Goal: Task Accomplishment & Management: Complete application form

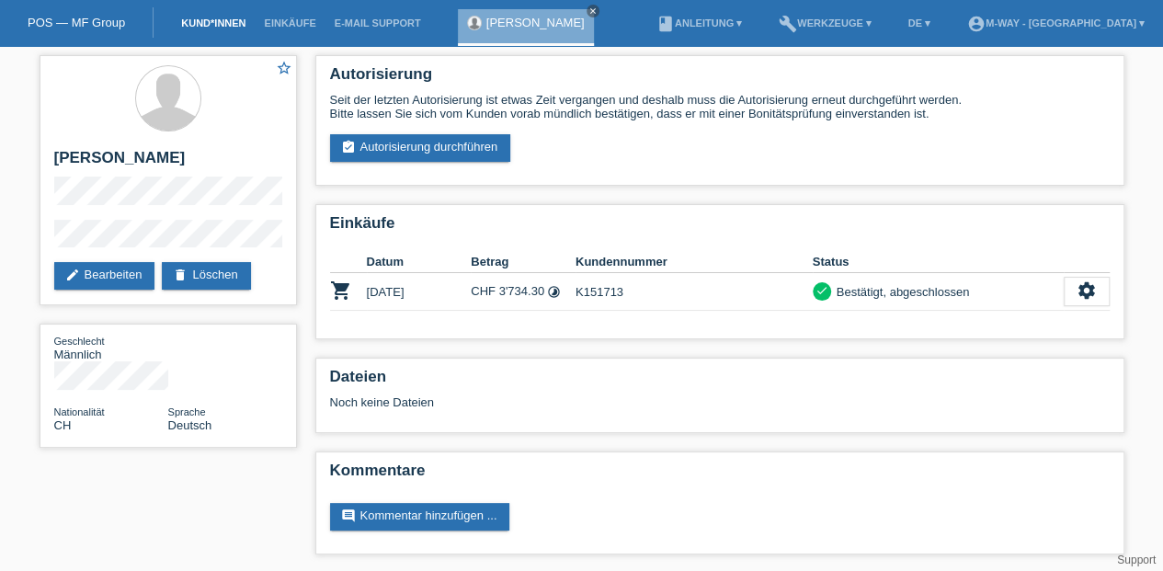
click at [224, 22] on link "Kund*innen" at bounding box center [213, 22] width 83 height 11
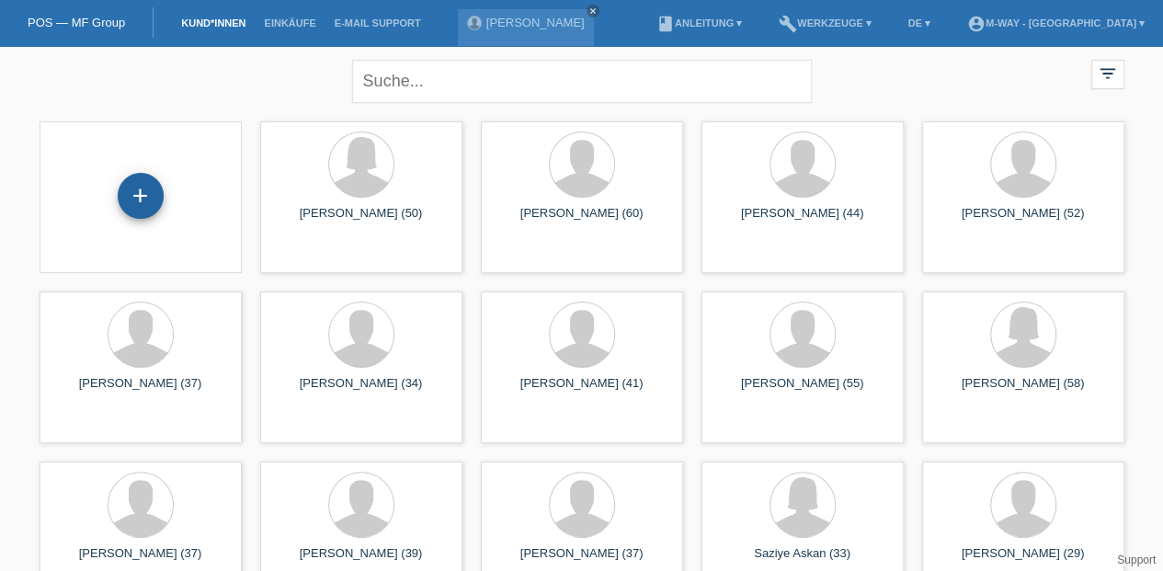
click at [151, 198] on div "+" at bounding box center [141, 196] width 46 height 46
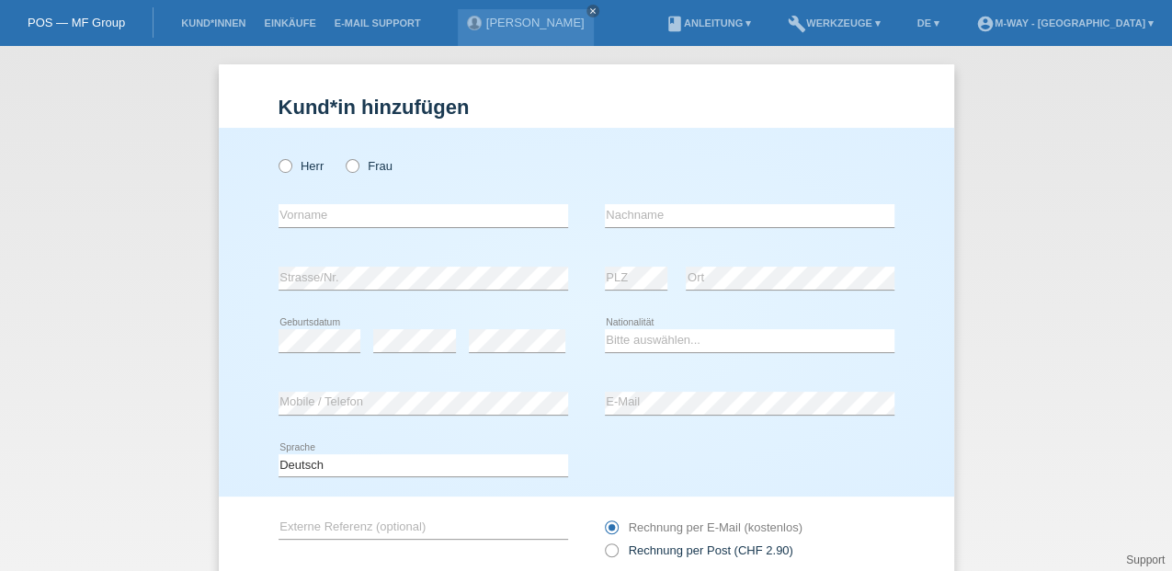
drag, startPoint x: 280, startPoint y: 169, endPoint x: 281, endPoint y: 181, distance: 12.0
click at [275, 156] on icon at bounding box center [275, 156] width 0 height 0
click at [280, 169] on input "Herr" at bounding box center [285, 165] width 12 height 12
radio input "true"
drag, startPoint x: 291, startPoint y: 205, endPoint x: 342, endPoint y: 195, distance: 52.5
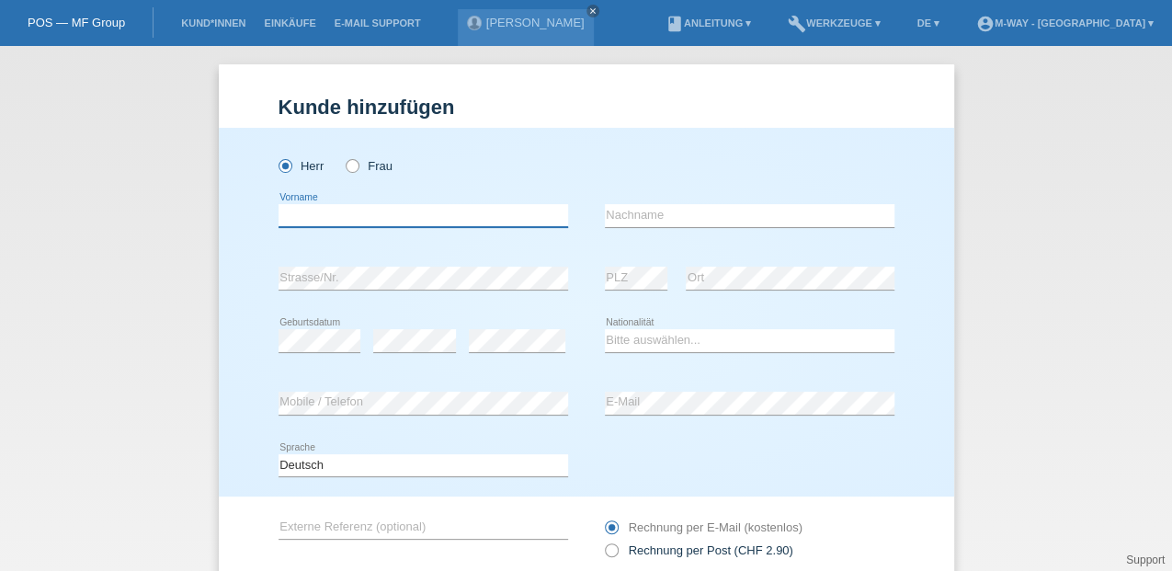
click at [291, 205] on input "text" at bounding box center [424, 215] width 290 height 23
type input "[PERSON_NAME]"
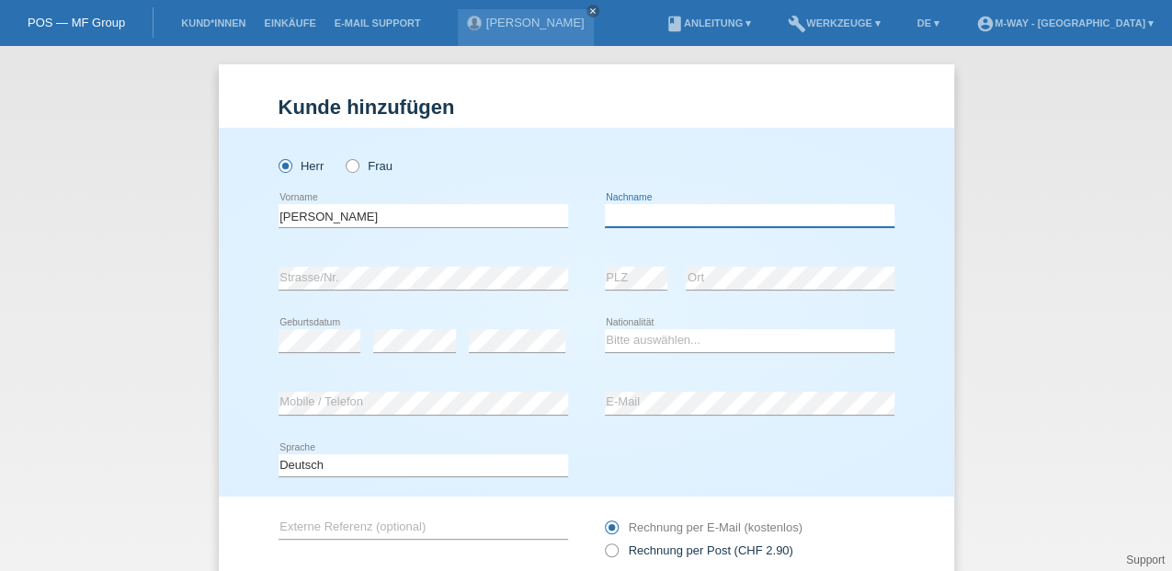
click at [642, 222] on input "text" at bounding box center [750, 215] width 290 height 23
type input "Grütter"
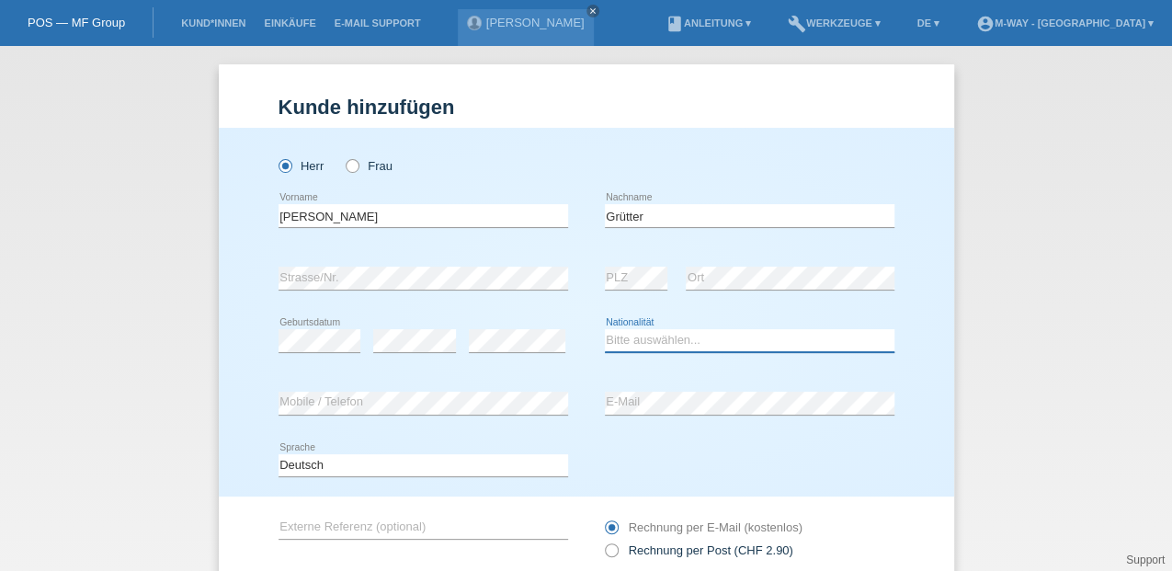
click at [625, 344] on select "Bitte auswählen... [GEOGRAPHIC_DATA] [GEOGRAPHIC_DATA] [GEOGRAPHIC_DATA] [GEOGR…" at bounding box center [750, 340] width 290 height 22
select select "CH"
click at [605, 329] on select "Bitte auswählen... [GEOGRAPHIC_DATA] [GEOGRAPHIC_DATA] [GEOGRAPHIC_DATA] [GEOGR…" at bounding box center [750, 340] width 290 height 22
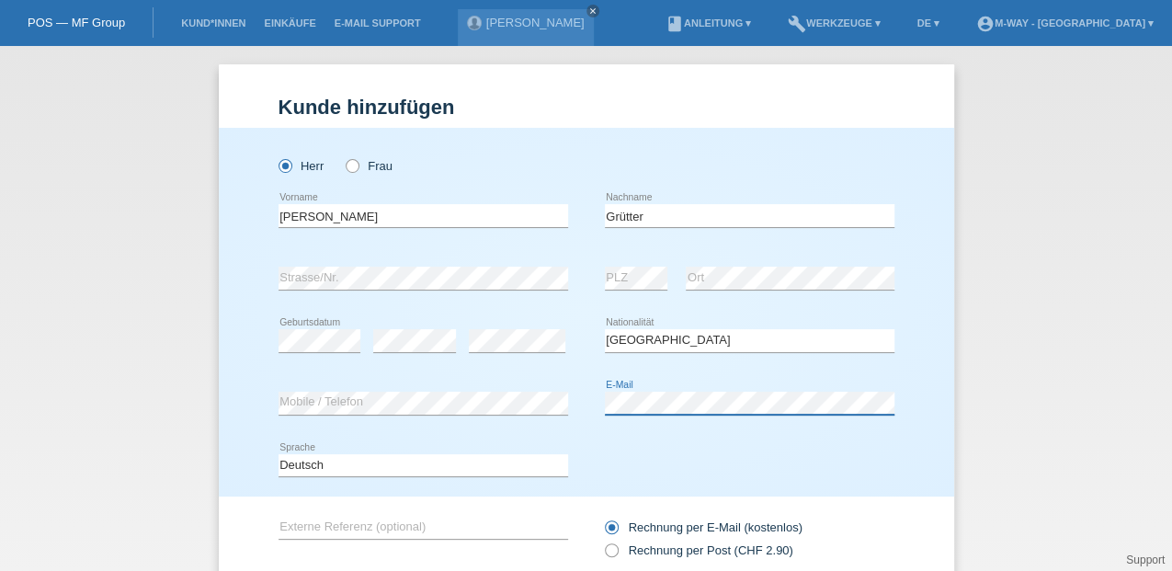
scroll to position [134, 0]
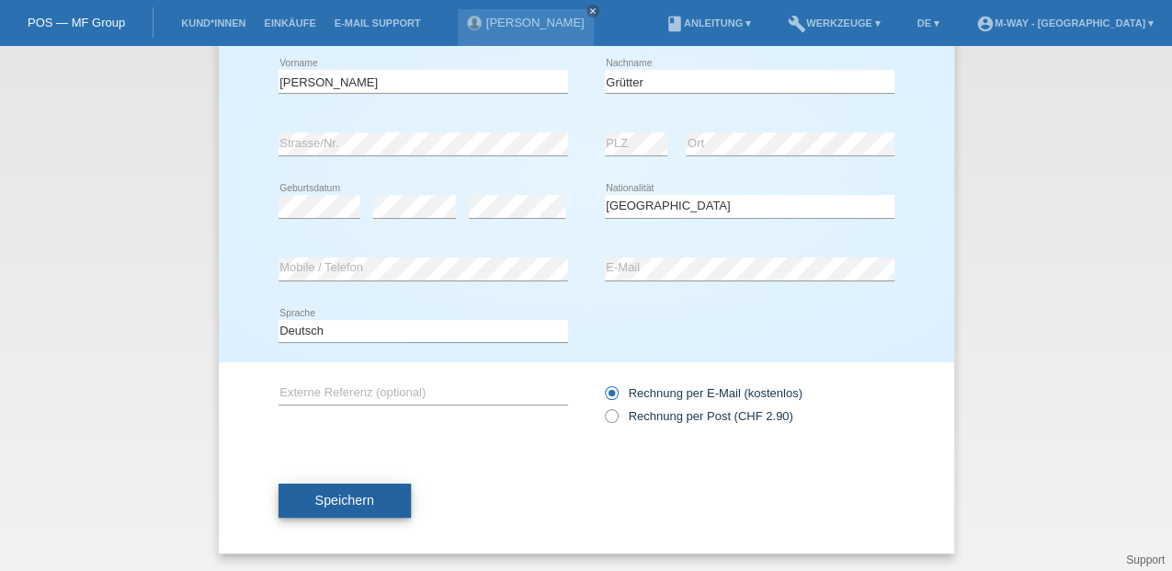
click at [356, 491] on button "Speichern" at bounding box center [345, 501] width 132 height 35
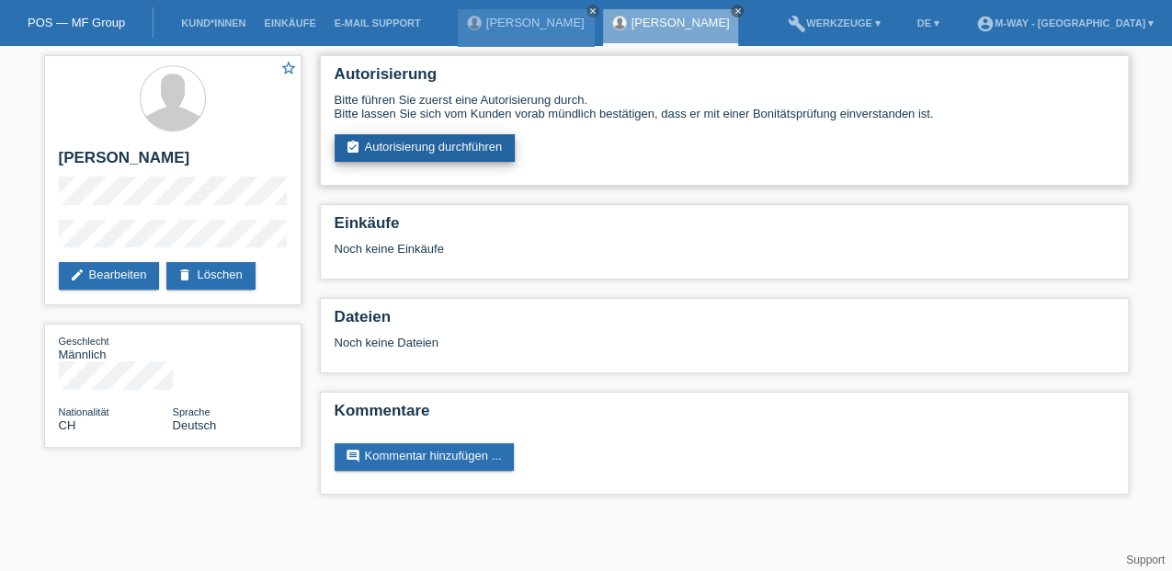
click at [412, 143] on link "assignment_turned_in Autorisierung durchführen" at bounding box center [425, 148] width 181 height 28
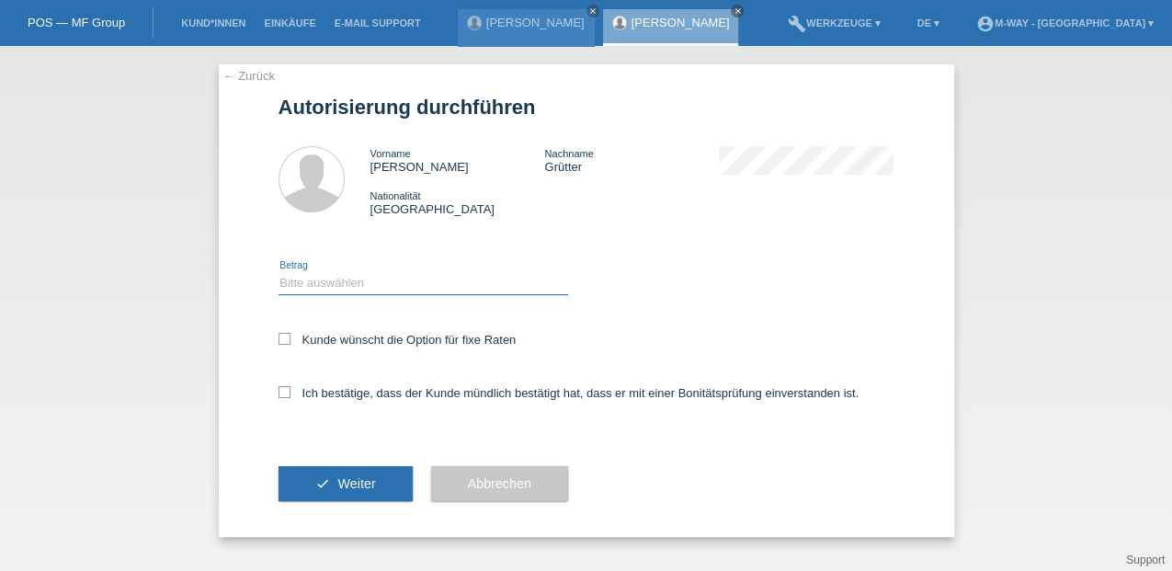
click at [314, 276] on select "Bitte auswählen CHF 1.00 - CHF 499.00 CHF 500.00 - CHF 1'999.00 CHF 2'000.00 - …" at bounding box center [424, 283] width 290 height 22
select select "3"
click at [279, 272] on select "Bitte auswählen CHF 1.00 - CHF 499.00 CHF 500.00 - CHF 1'999.00 CHF 2'000.00 - …" at bounding box center [424, 283] width 290 height 22
click at [289, 342] on icon at bounding box center [285, 339] width 12 height 12
click at [289, 342] on input "Kunde wünscht die Option für fixe Raten" at bounding box center [285, 339] width 12 height 12
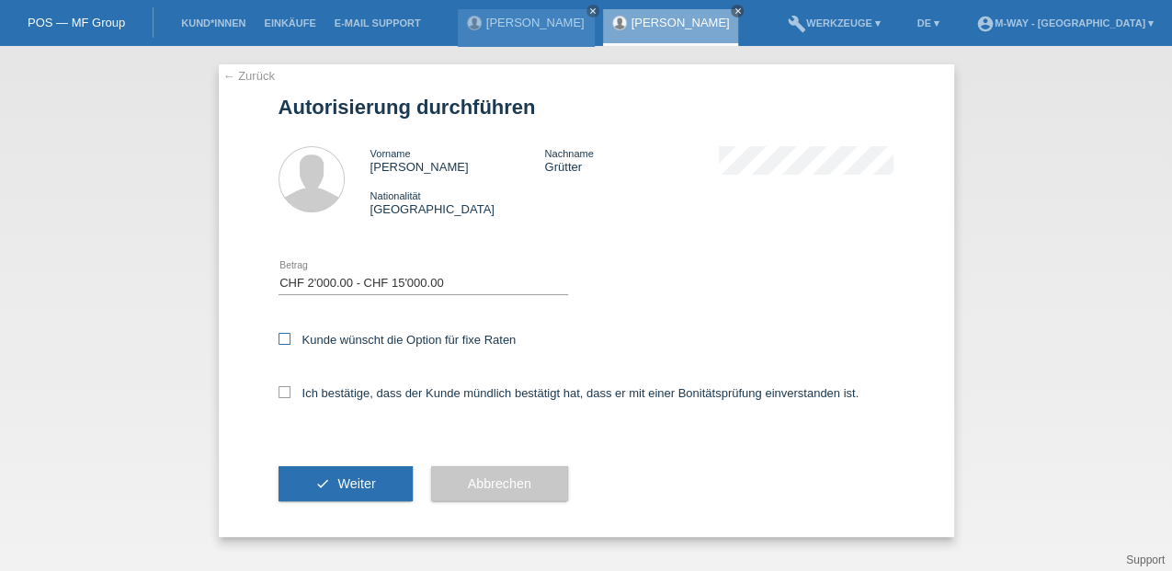
checkbox input "true"
click at [281, 391] on icon at bounding box center [285, 392] width 12 height 12
click at [281, 391] on input "Ich bestätige, dass der Kunde mündlich bestätigt hat, dass er mit einer Bonität…" at bounding box center [285, 392] width 12 height 12
checkbox input "true"
drag, startPoint x: 314, startPoint y: 488, endPoint x: 331, endPoint y: 482, distance: 17.8
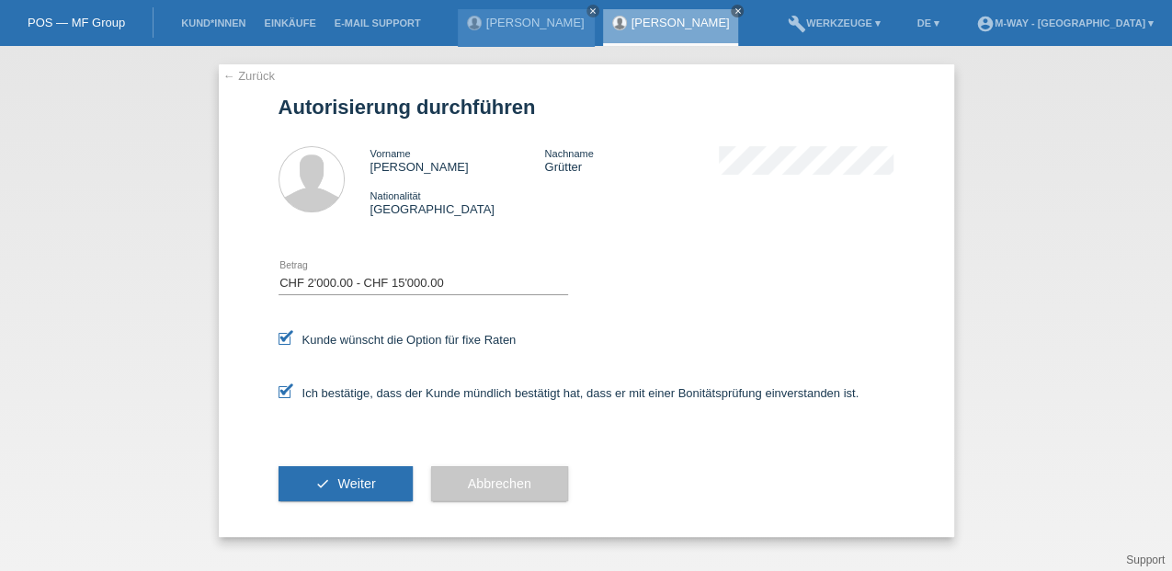
click at [315, 489] on icon "check" at bounding box center [322, 483] width 15 height 15
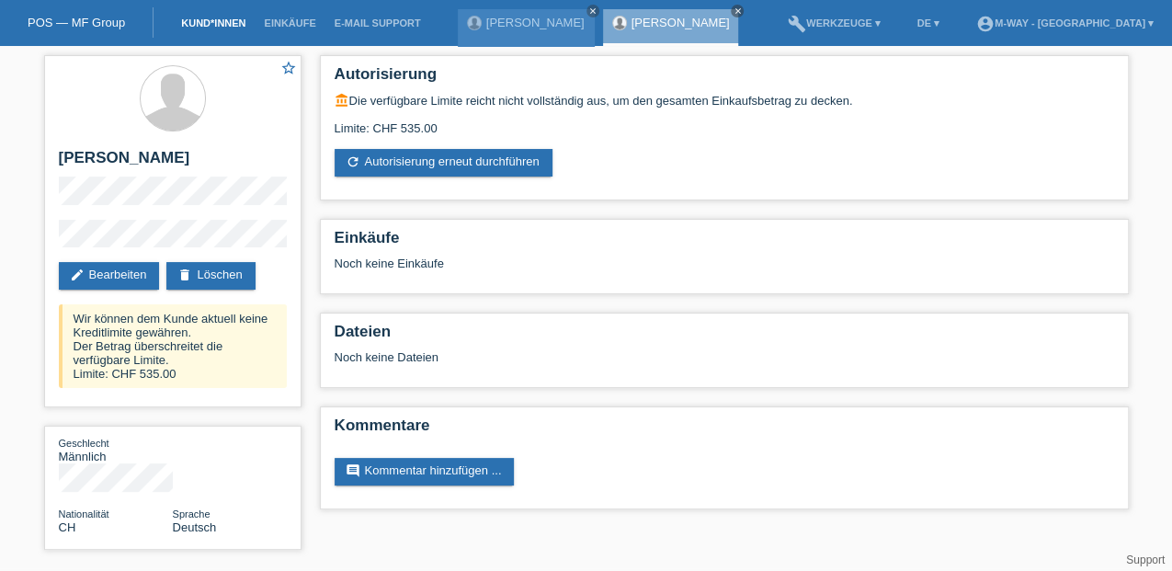
click at [223, 25] on link "Kund*innen" at bounding box center [213, 22] width 83 height 11
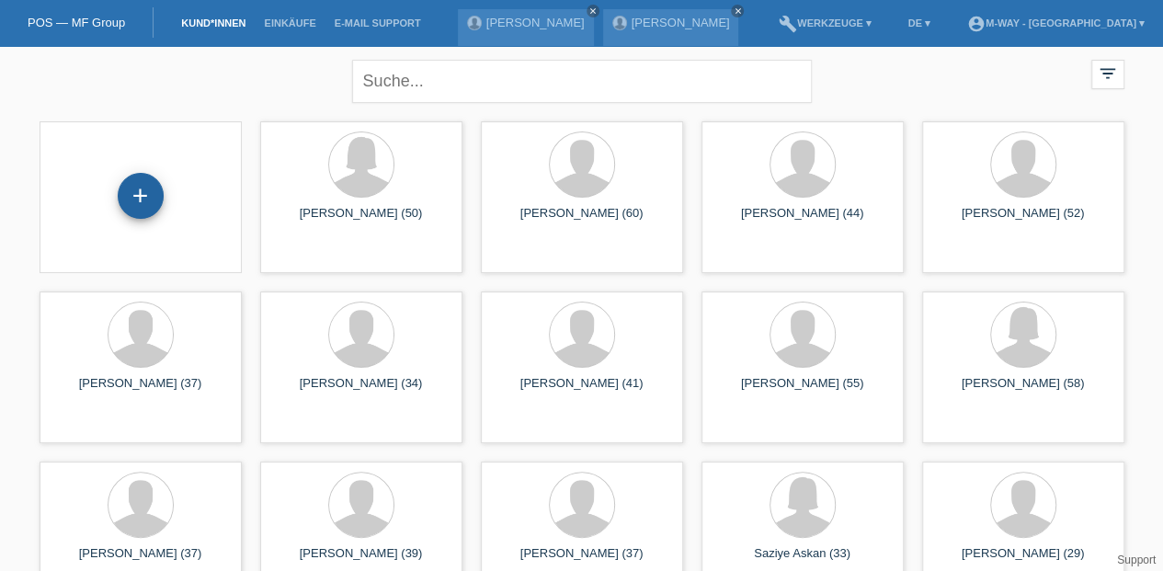
click at [154, 190] on div "+" at bounding box center [141, 196] width 46 height 46
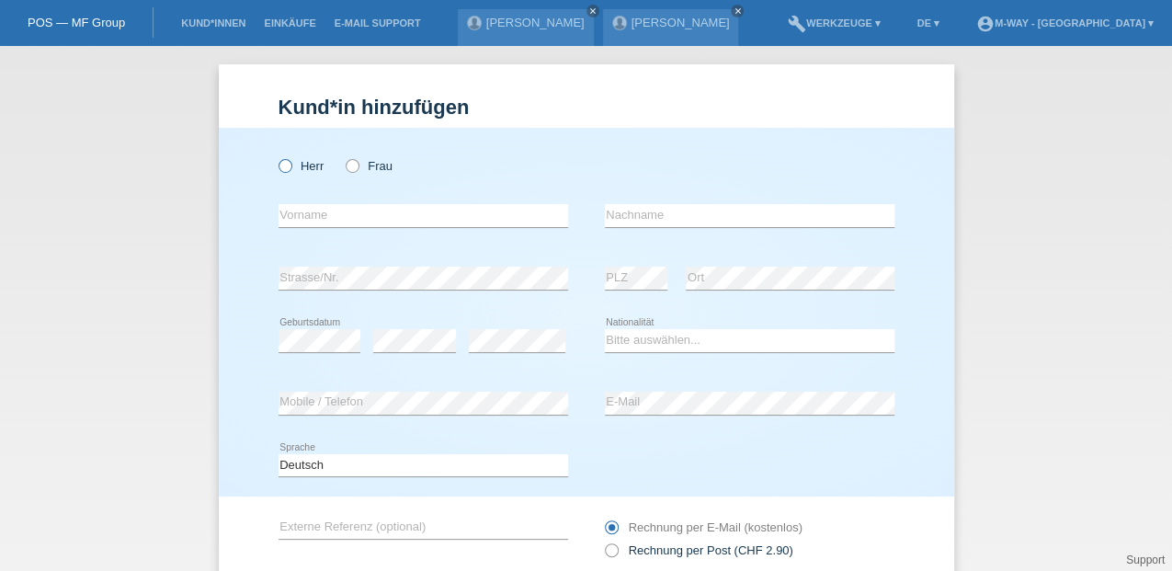
drag, startPoint x: 0, startPoint y: 0, endPoint x: 283, endPoint y: 169, distance: 329.9
click at [275, 156] on icon at bounding box center [275, 156] width 0 height 0
click at [283, 166] on input "Herr" at bounding box center [285, 165] width 12 height 12
radio input "true"
drag, startPoint x: 289, startPoint y: 208, endPoint x: 331, endPoint y: 170, distance: 56.7
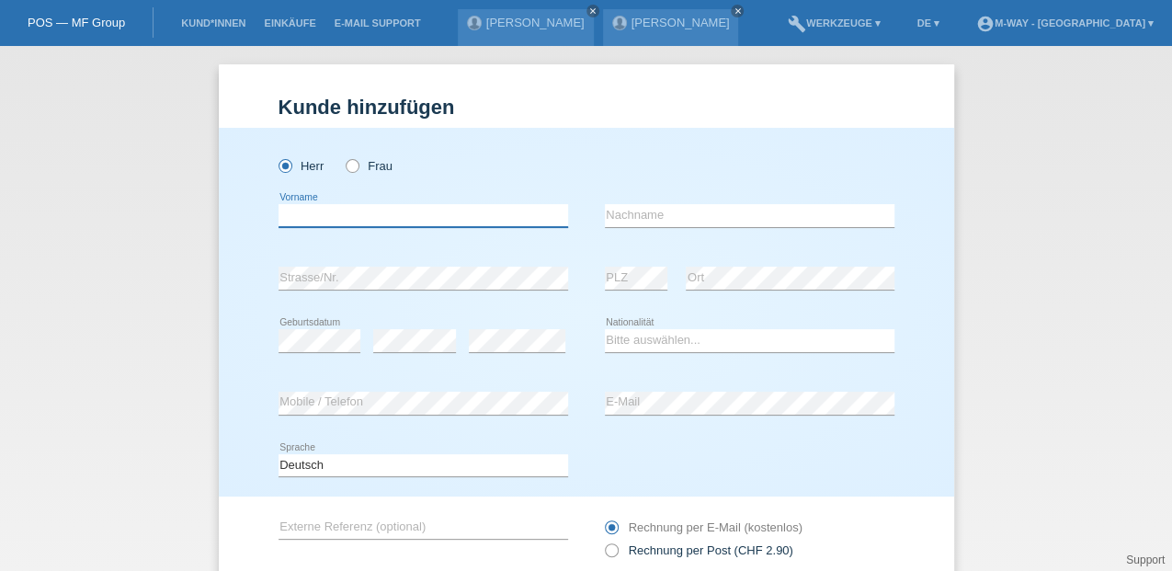
click at [289, 208] on input "text" at bounding box center [424, 215] width 290 height 23
type input "[PERSON_NAME]"
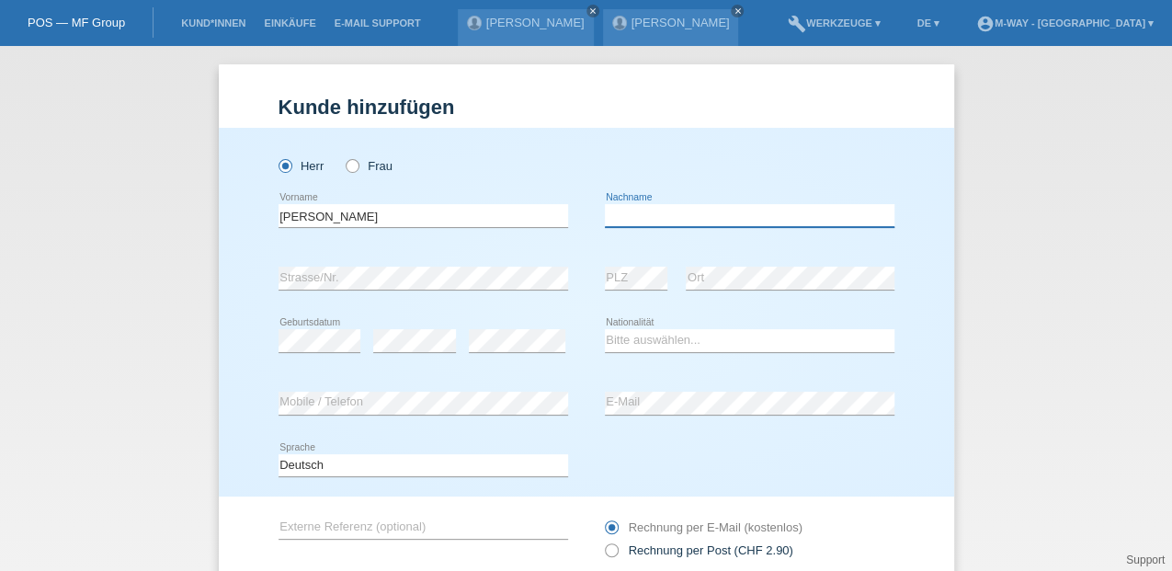
drag, startPoint x: 611, startPoint y: 221, endPoint x: 638, endPoint y: 196, distance: 37.1
click at [611, 221] on input "text" at bounding box center [750, 215] width 290 height 23
type input "Grütter"
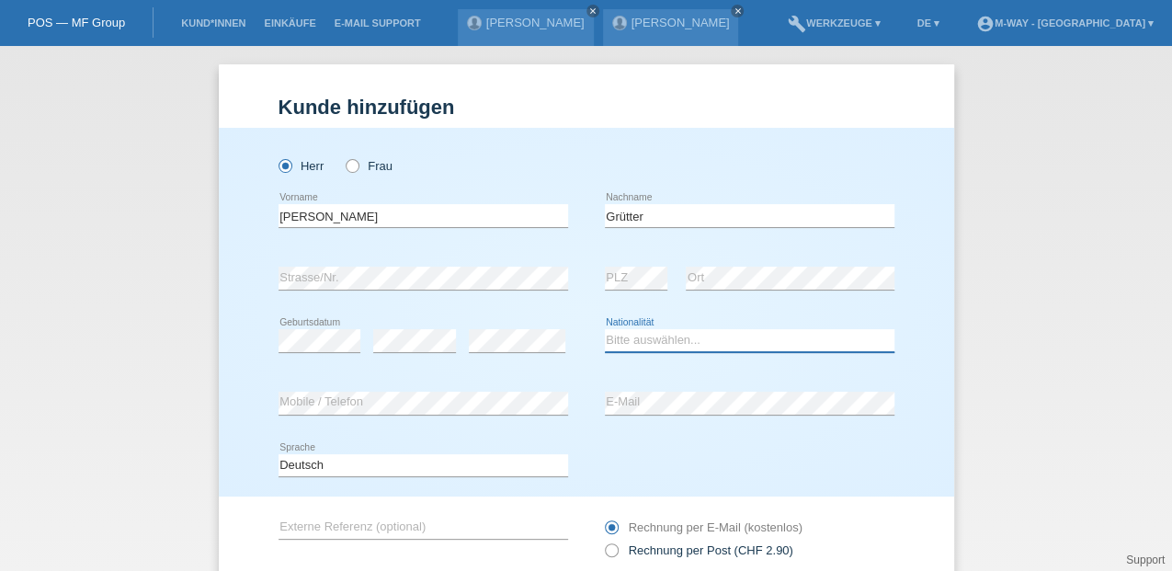
click at [629, 340] on select "Bitte auswählen... Schweiz Deutschland Liechtenstein Österreich ------------ Af…" at bounding box center [750, 340] width 290 height 22
select select "CH"
click at [605, 329] on select "Bitte auswählen... Schweiz Deutschland Liechtenstein Österreich ------------ Af…" at bounding box center [750, 340] width 290 height 22
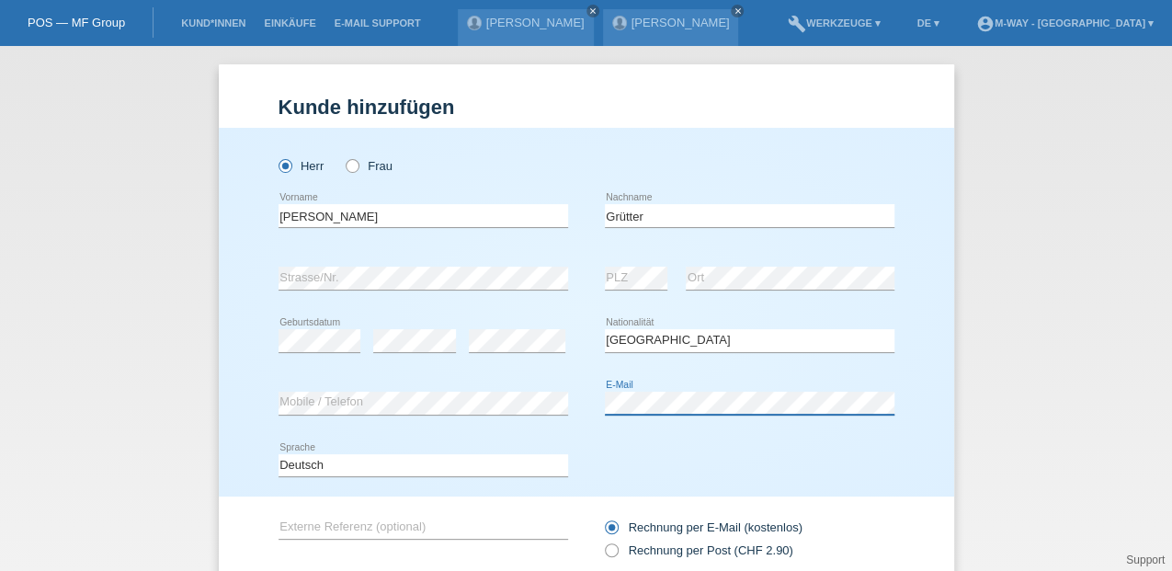
scroll to position [134, 0]
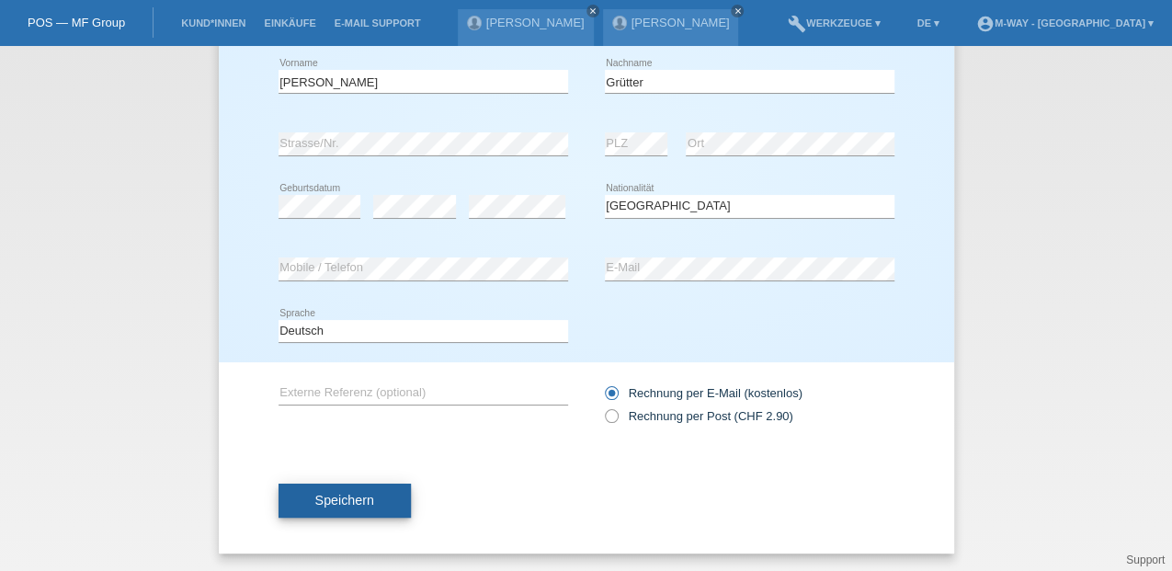
click at [346, 509] on button "Speichern" at bounding box center [345, 501] width 132 height 35
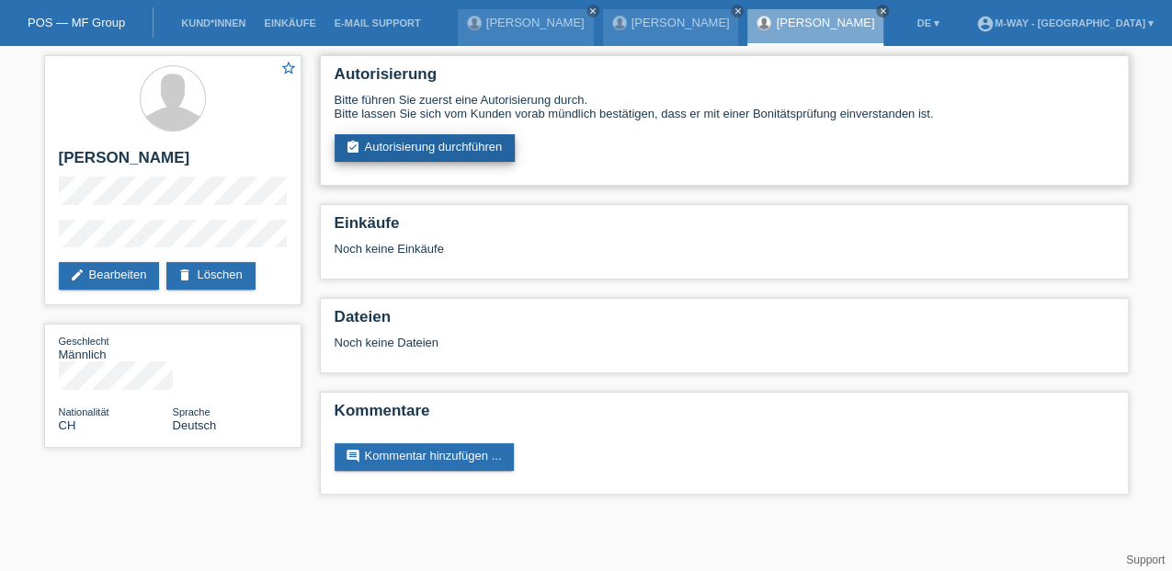
click at [425, 148] on link "assignment_turned_in Autorisierung durchführen" at bounding box center [425, 148] width 181 height 28
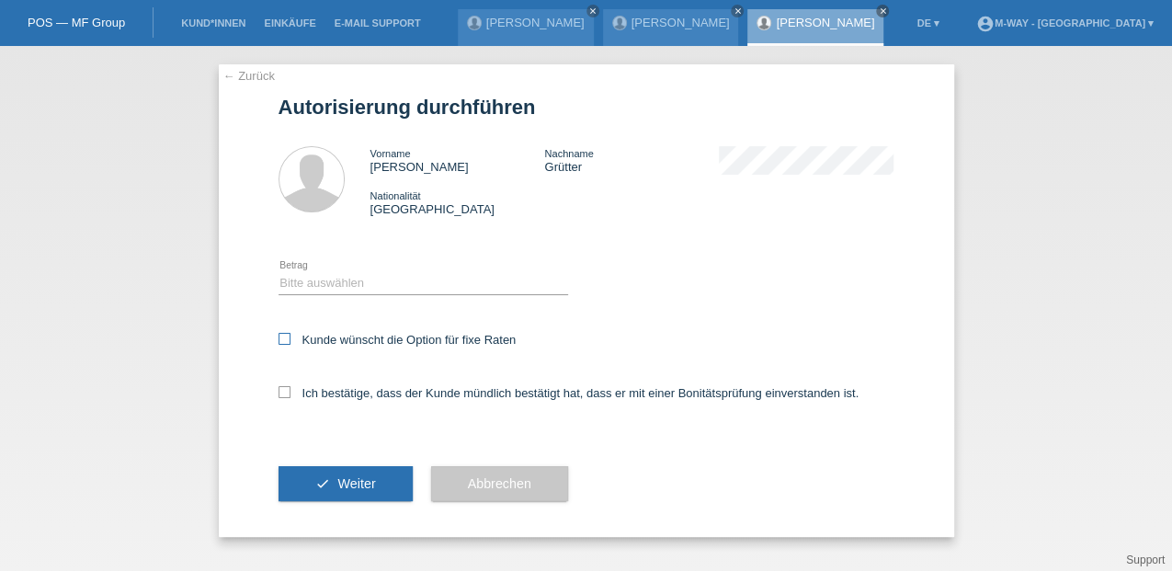
click at [284, 340] on icon at bounding box center [285, 339] width 12 height 12
click at [284, 340] on input "Kunde wünscht die Option für fixe Raten" at bounding box center [285, 339] width 12 height 12
checkbox input "true"
drag, startPoint x: 282, startPoint y: 392, endPoint x: 288, endPoint y: 377, distance: 15.7
click at [284, 388] on icon at bounding box center [285, 392] width 12 height 12
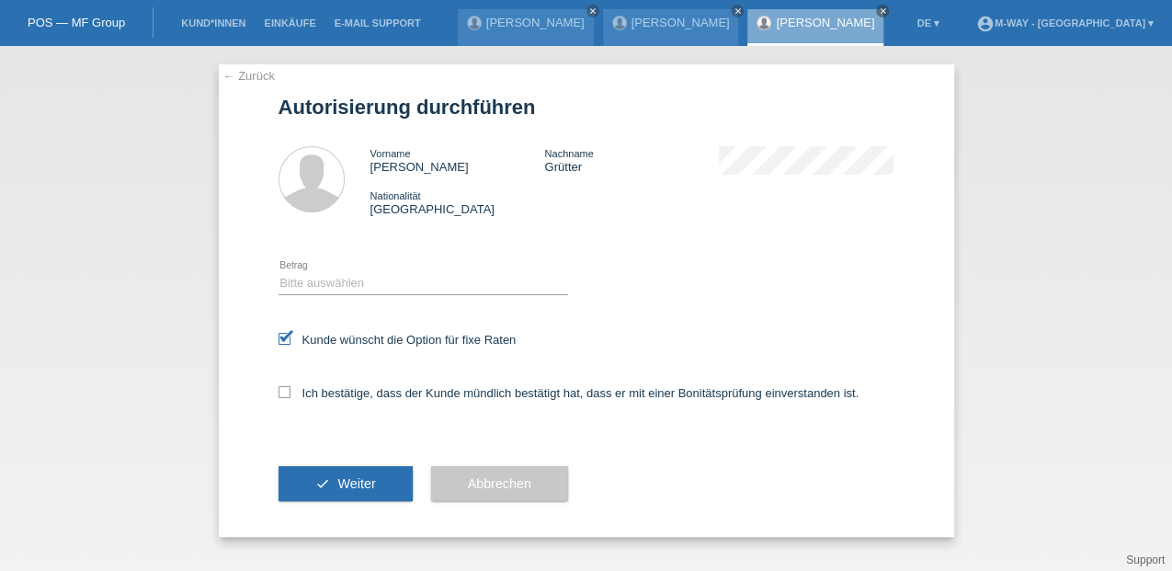
click at [284, 388] on input "Ich bestätige, dass der Kunde mündlich bestätigt hat, dass er mit einer Bonität…" at bounding box center [285, 392] width 12 height 12
checkbox input "true"
click at [309, 280] on select "Bitte auswählen CHF 1.00 - CHF 499.00 CHF 500.00 - CHF 1'999.00 CHF 2'000.00 - …" at bounding box center [424, 283] width 290 height 22
select select "3"
click at [279, 272] on select "Bitte auswählen CHF 1.00 - CHF 499.00 CHF 500.00 - CHF 1'999.00 CHF 2'000.00 - …" at bounding box center [424, 283] width 290 height 22
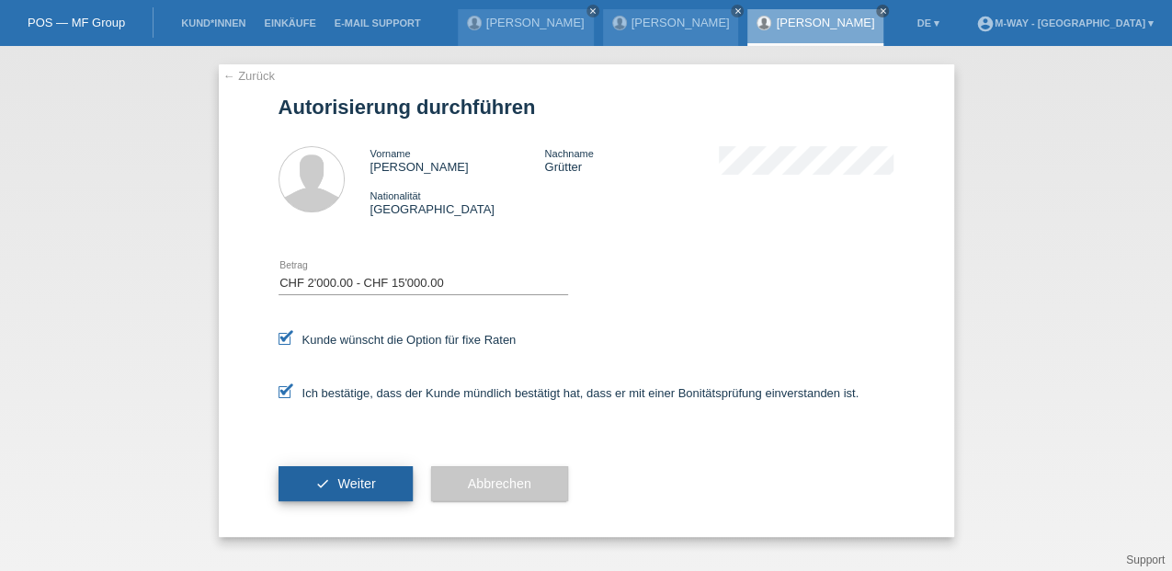
click at [359, 486] on span "Weiter" at bounding box center [356, 483] width 38 height 15
